Goal: Task Accomplishment & Management: Manage account settings

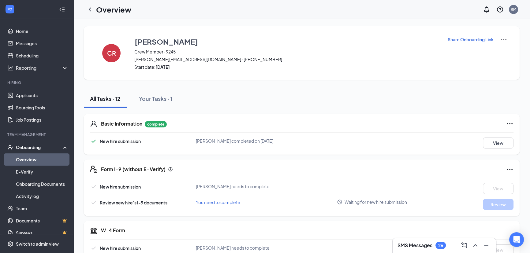
click at [479, 37] on p "Share Onboarding Link" at bounding box center [470, 39] width 46 height 6
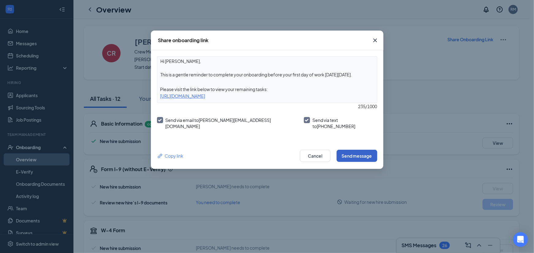
click at [355, 152] on button "Send message" at bounding box center [356, 156] width 41 height 12
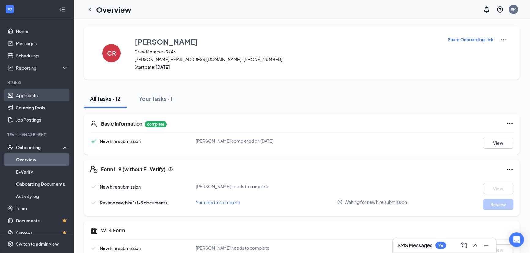
click at [26, 97] on link "Applicants" at bounding box center [42, 95] width 52 height 12
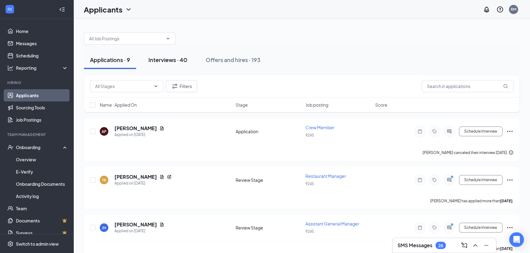
click at [173, 59] on div "Interviews · 40" at bounding box center [167, 60] width 39 height 8
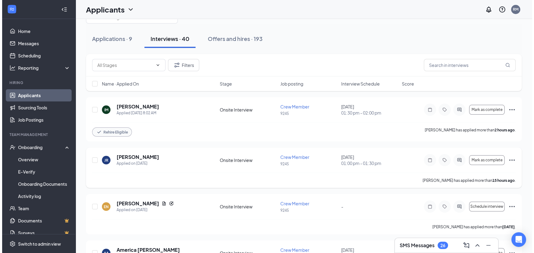
scroll to position [139, 0]
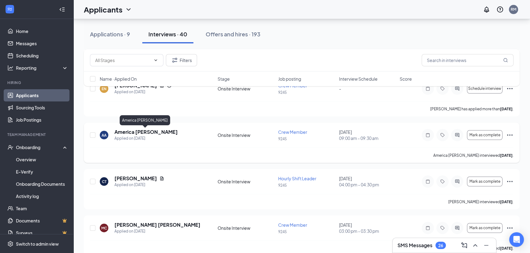
click at [157, 131] on h5 "America [PERSON_NAME]" at bounding box center [145, 132] width 63 height 7
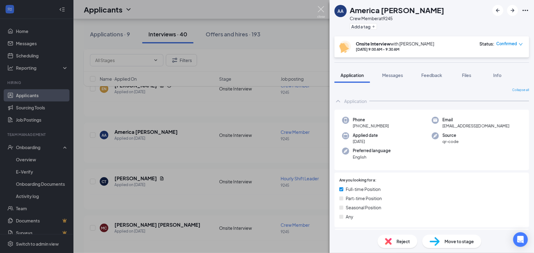
click at [318, 9] on img at bounding box center [321, 12] width 8 height 12
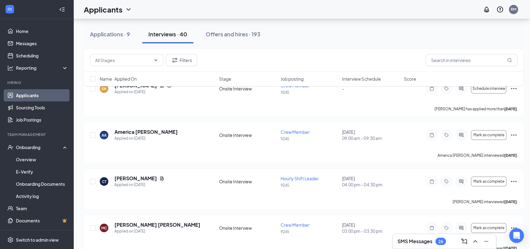
click at [353, 43] on div "Applications · 9 Interviews · 40 Offers and hires · 193" at bounding box center [304, 34] width 440 height 18
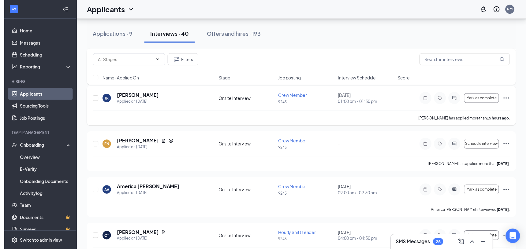
scroll to position [111, 0]
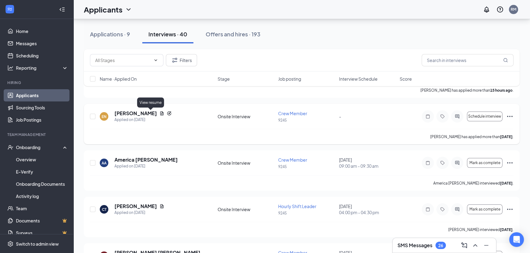
click at [160, 113] on icon "Document" at bounding box center [161, 114] width 3 height 4
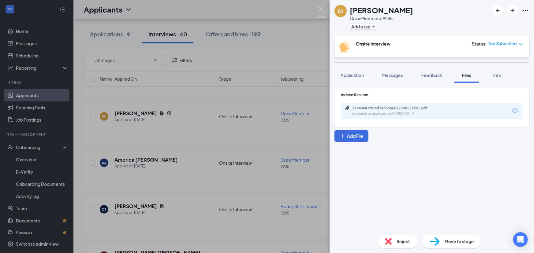
click at [384, 104] on div "176400a1ff86d7e33ca66125a8113ab1.pdf Uploaded by applicant on [DATE] 09:31:47" at bounding box center [431, 111] width 181 height 16
click at [379, 112] on div "Uploaded by applicant on [DATE] 09:31:47" at bounding box center [398, 114] width 92 height 5
click at [321, 9] on img at bounding box center [321, 12] width 8 height 12
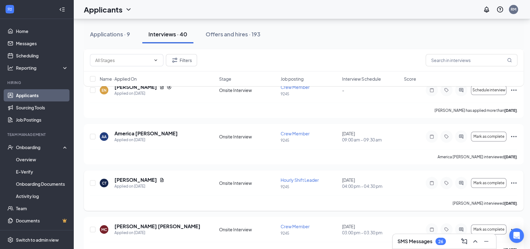
scroll to position [167, 0]
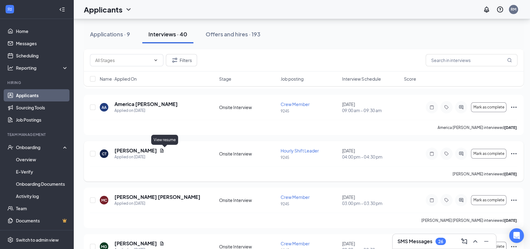
click at [164, 152] on icon "Document" at bounding box center [161, 150] width 5 height 5
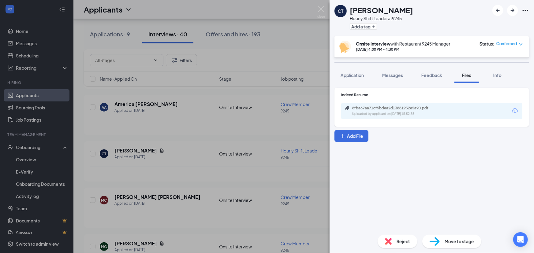
click at [376, 115] on div "Uploaded by applicant on [DATE] 15:52:35" at bounding box center [398, 114] width 92 height 5
click at [328, 12] on div "CT [PERSON_NAME] Hourly Shift Leader at 9245 Add a tag Onsite Interview with Re…" at bounding box center [267, 126] width 534 height 253
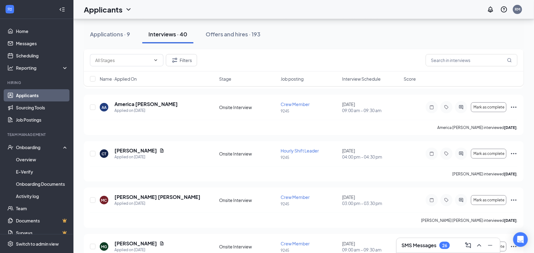
click at [323, 9] on div "Applicants RM" at bounding box center [303, 9] width 460 height 19
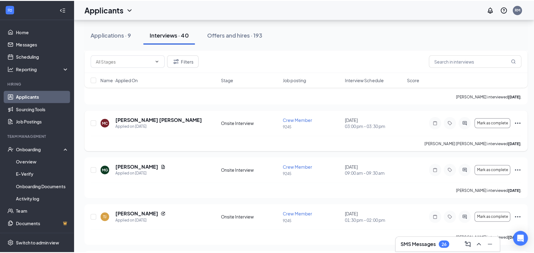
scroll to position [278, 0]
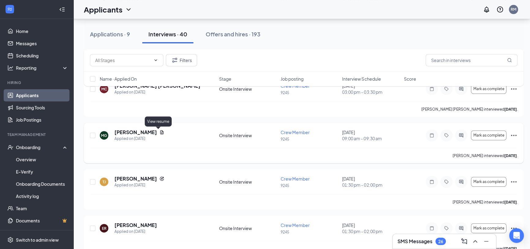
click at [159, 130] on icon "Document" at bounding box center [161, 132] width 5 height 5
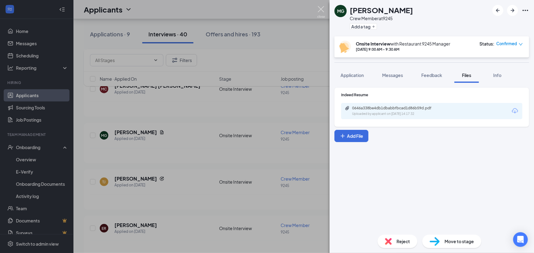
click at [324, 10] on img at bounding box center [321, 12] width 8 height 12
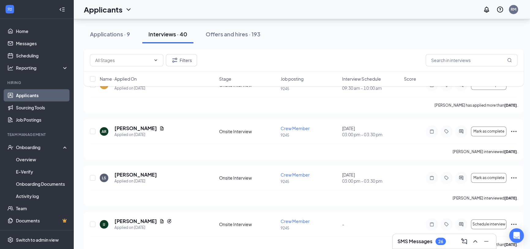
scroll to position [584, 0]
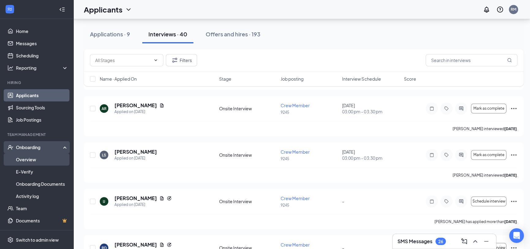
click at [30, 161] on link "Overview" at bounding box center [42, 160] width 52 height 12
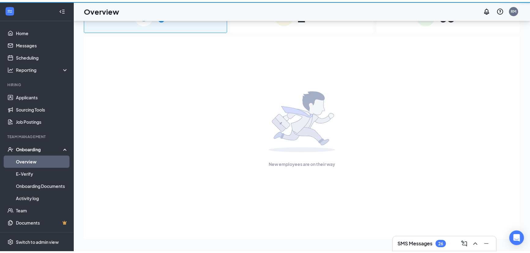
scroll to position [28, 0]
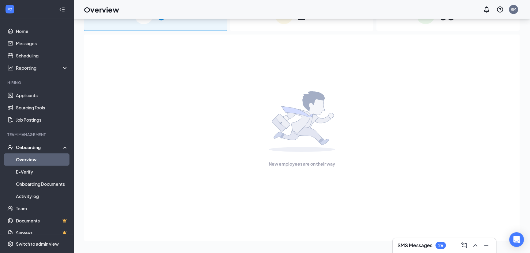
click at [293, 23] on div "1 In progress" at bounding box center [301, 15] width 143 height 32
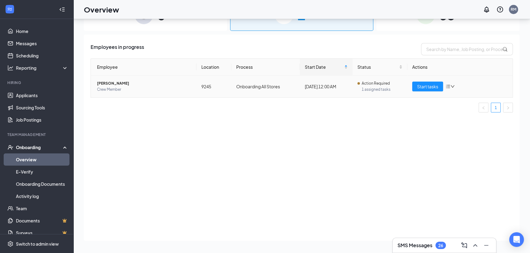
click at [336, 80] on td "[DATE] 12:00 AM" at bounding box center [326, 87] width 53 height 22
click at [426, 89] on span "Start tasks" at bounding box center [427, 86] width 21 height 7
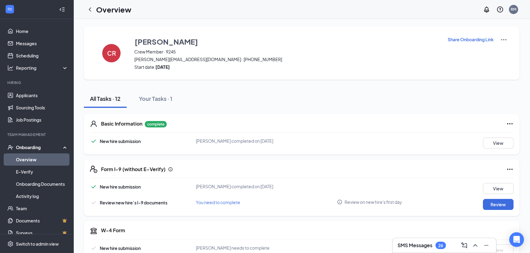
click at [462, 41] on p "Share Onboarding Link" at bounding box center [470, 39] width 46 height 6
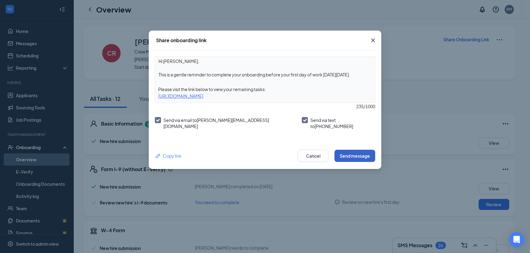
click at [354, 158] on button "Send message" at bounding box center [354, 156] width 41 height 12
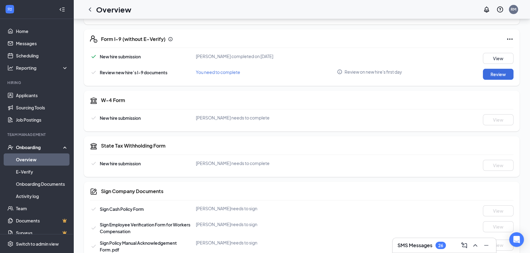
scroll to position [139, 0]
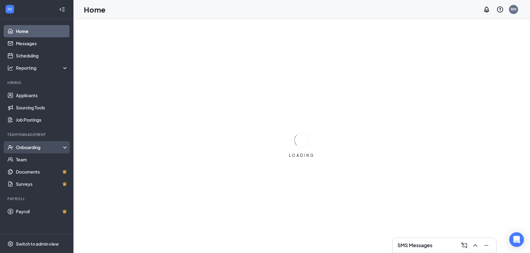
click at [30, 150] on div "Onboarding" at bounding box center [39, 147] width 47 height 6
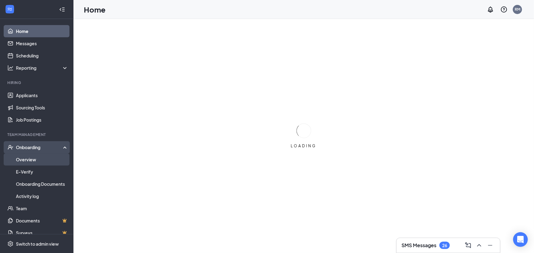
click at [30, 160] on link "Overview" at bounding box center [42, 160] width 52 height 12
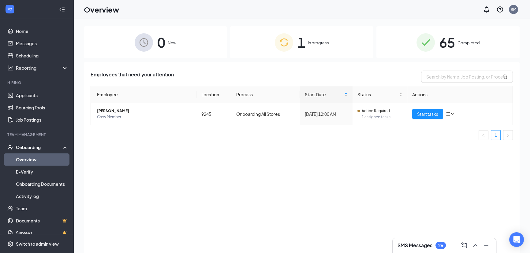
click at [314, 43] on span "In progress" at bounding box center [318, 43] width 21 height 6
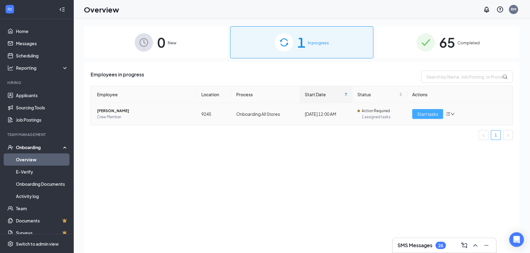
click at [430, 114] on span "Start tasks" at bounding box center [427, 114] width 21 height 7
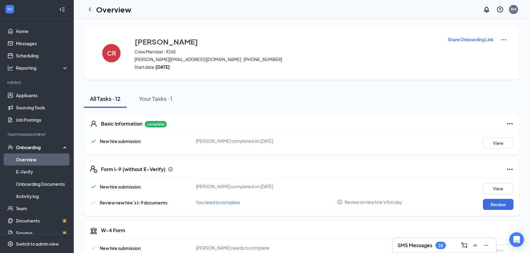
click at [59, 7] on icon "Collapse" at bounding box center [62, 9] width 6 height 6
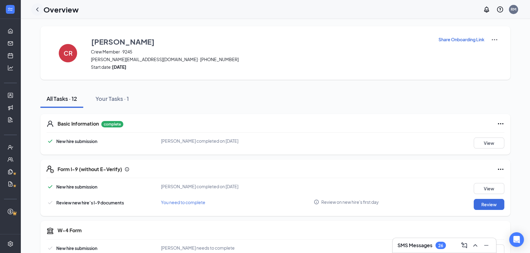
click at [37, 9] on icon "ChevronLeft" at bounding box center [37, 9] width 7 height 7
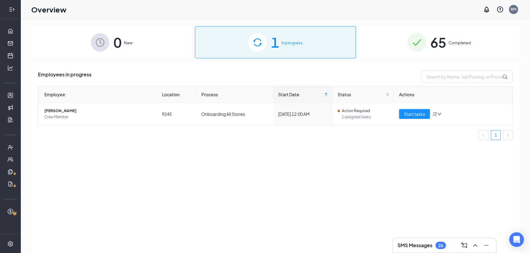
click at [11, 11] on icon "Expand" at bounding box center [10, 9] width 2 height 4
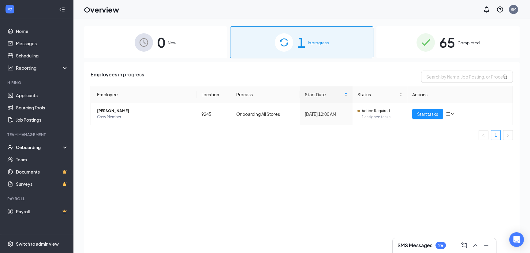
click at [403, 136] on ul "1" at bounding box center [302, 135] width 422 height 10
click at [7, 7] on icon "WorkstreamLogo" at bounding box center [10, 9] width 6 height 6
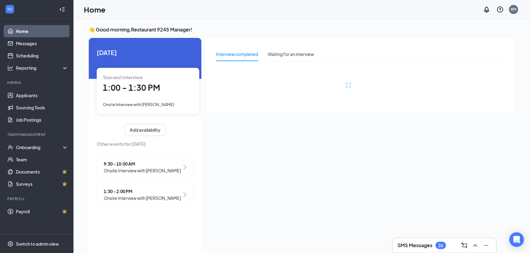
click at [61, 11] on icon "Collapse" at bounding box center [62, 9] width 6 height 6
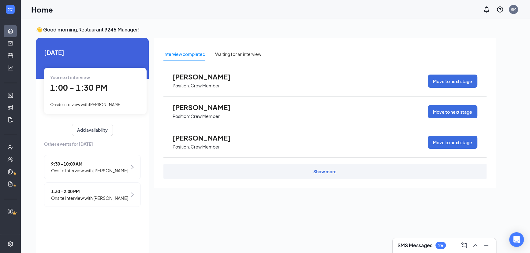
click at [0, 9] on div at bounding box center [10, 9] width 20 height 19
click at [8, 12] on div at bounding box center [10, 9] width 12 height 12
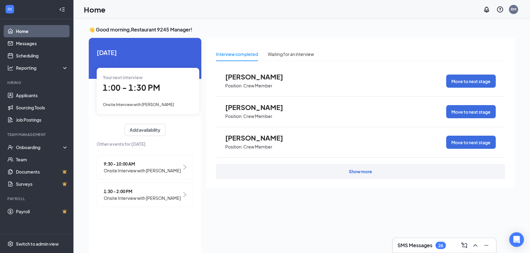
click at [13, 8] on icon "WorkstreamLogo" at bounding box center [10, 9] width 6 height 6
click at [518, 12] on div "RM" at bounding box center [513, 9] width 12 height 12
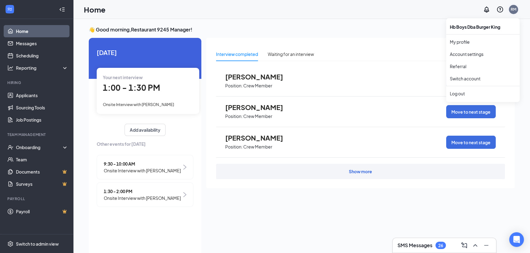
click at [512, 13] on div "RM" at bounding box center [513, 9] width 9 height 9
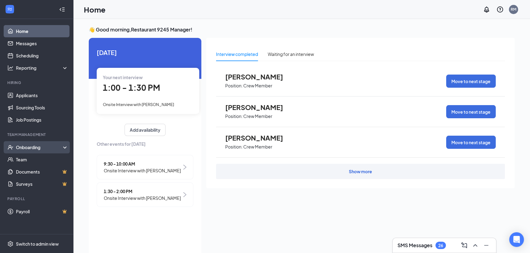
click at [25, 146] on div "Onboarding" at bounding box center [39, 147] width 47 height 6
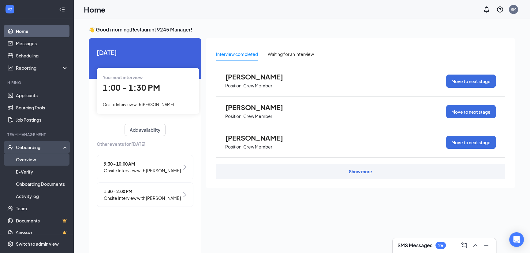
click at [30, 156] on link "Overview" at bounding box center [42, 160] width 52 height 12
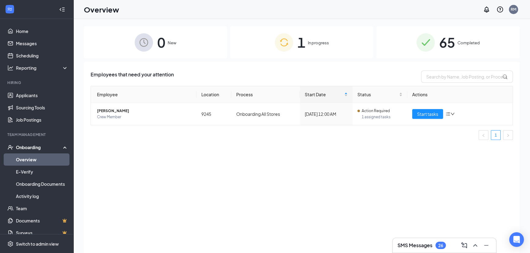
click at [312, 48] on div "1 In progress" at bounding box center [301, 42] width 143 height 32
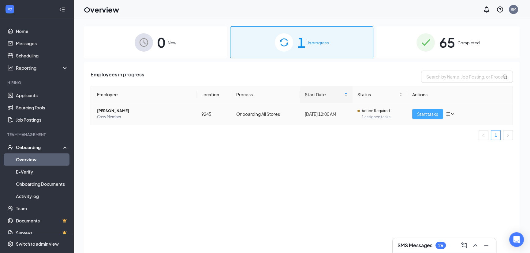
click at [436, 116] on span "Start tasks" at bounding box center [427, 114] width 21 height 7
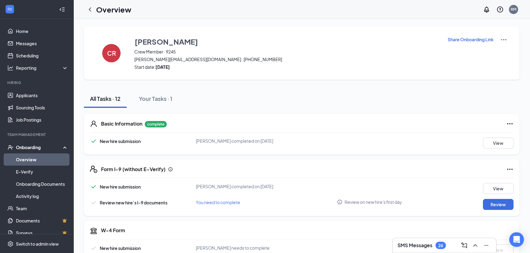
click at [346, 78] on div "CR Carlos Ruelas Crew Member · 9245 carlos.ruelas209@icloud.com · (458) 255-831…" at bounding box center [302, 53] width 436 height 54
click at [329, 78] on div "CR Carlos Ruelas Crew Member · 9245 carlos.ruelas209@icloud.com · (458) 255-831…" at bounding box center [302, 53] width 436 height 54
